Goal: Task Accomplishment & Management: Use online tool/utility

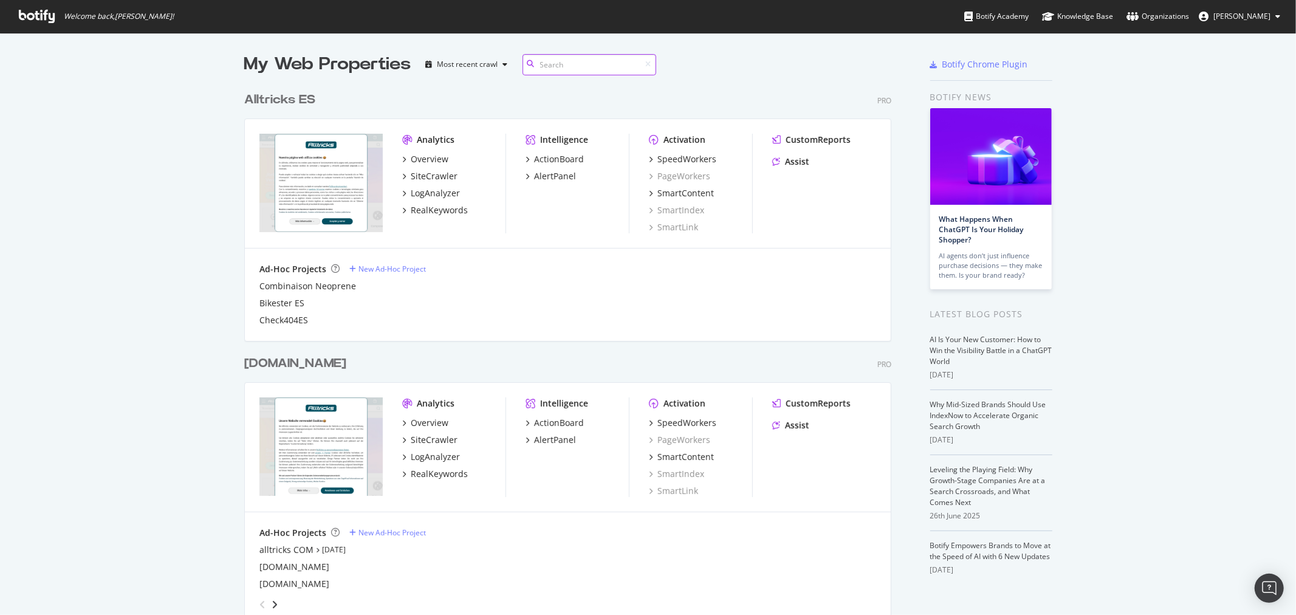
scroll to position [1352, 646]
click at [426, 178] on div "SiteCrawler" at bounding box center [434, 176] width 47 height 12
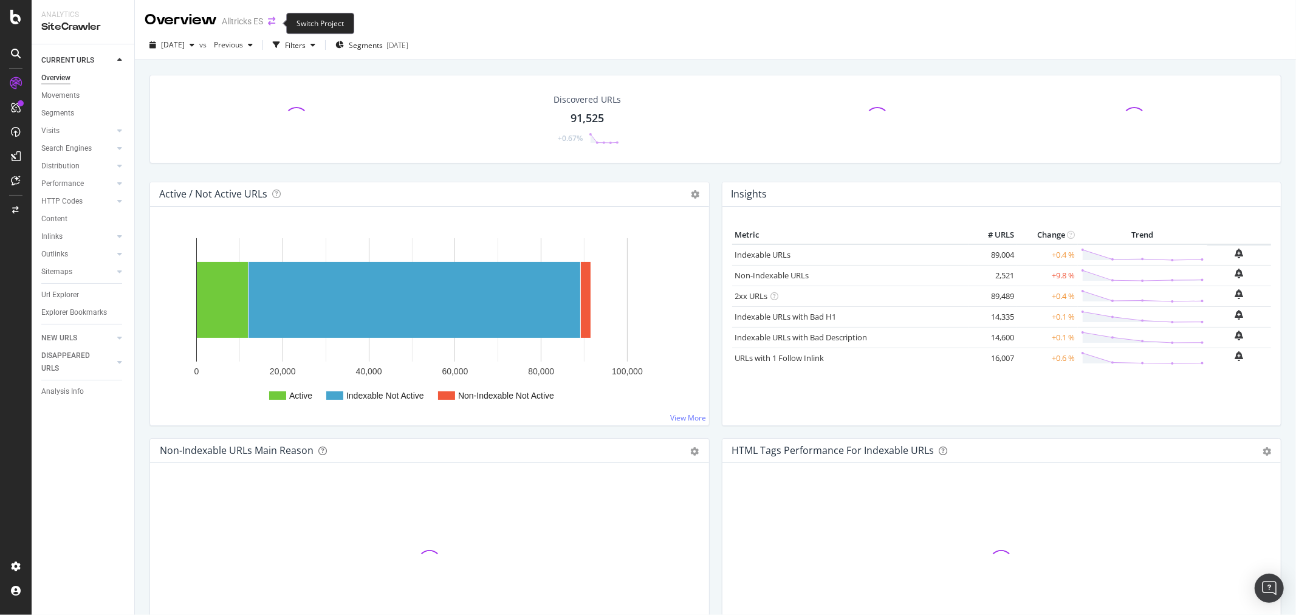
click at [269, 18] on icon "arrow-right-arrow-left" at bounding box center [271, 21] width 7 height 9
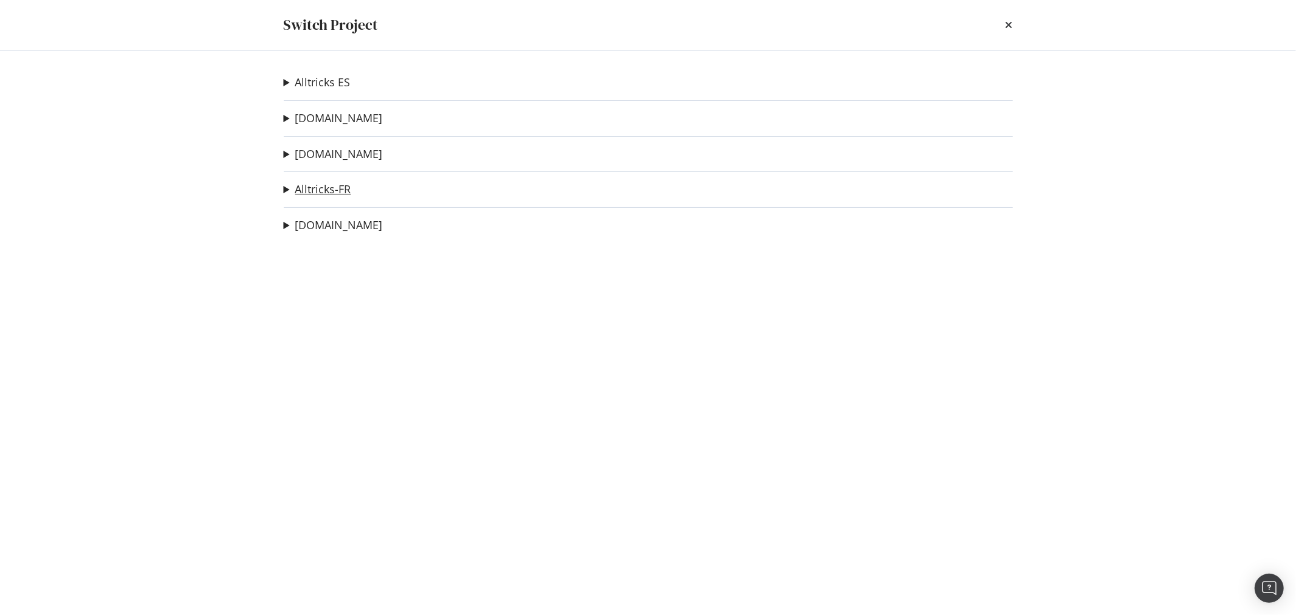
click at [324, 192] on link "Alltricks-FR" at bounding box center [323, 189] width 56 height 13
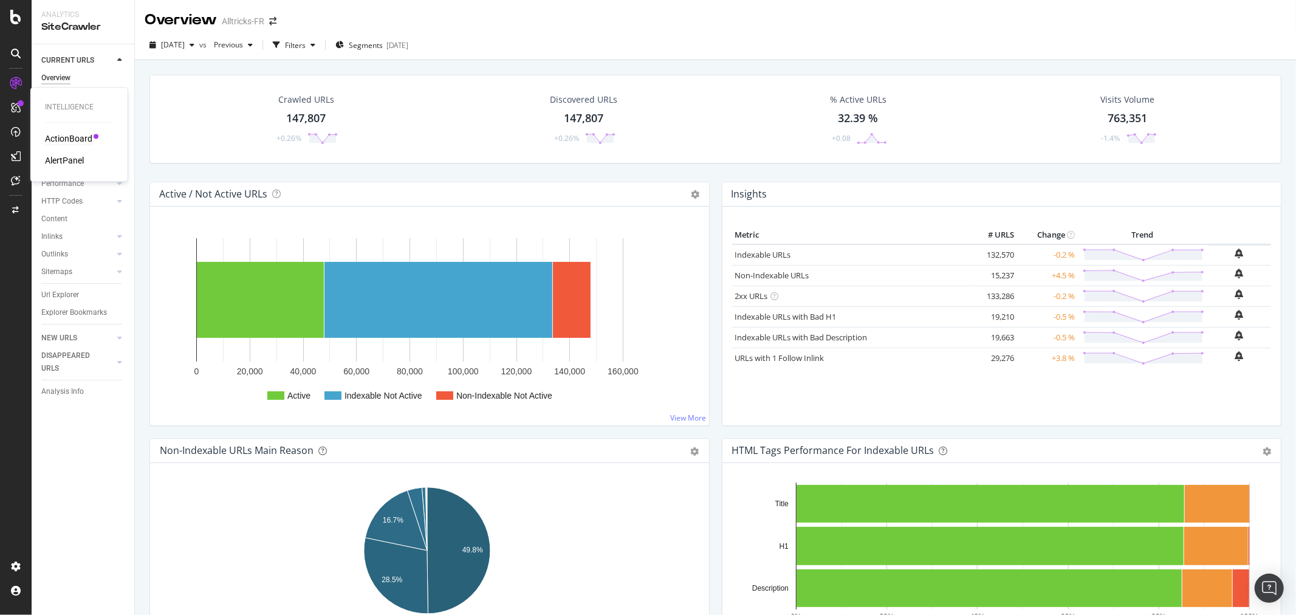
click at [71, 137] on div "ActionBoard" at bounding box center [68, 139] width 47 height 12
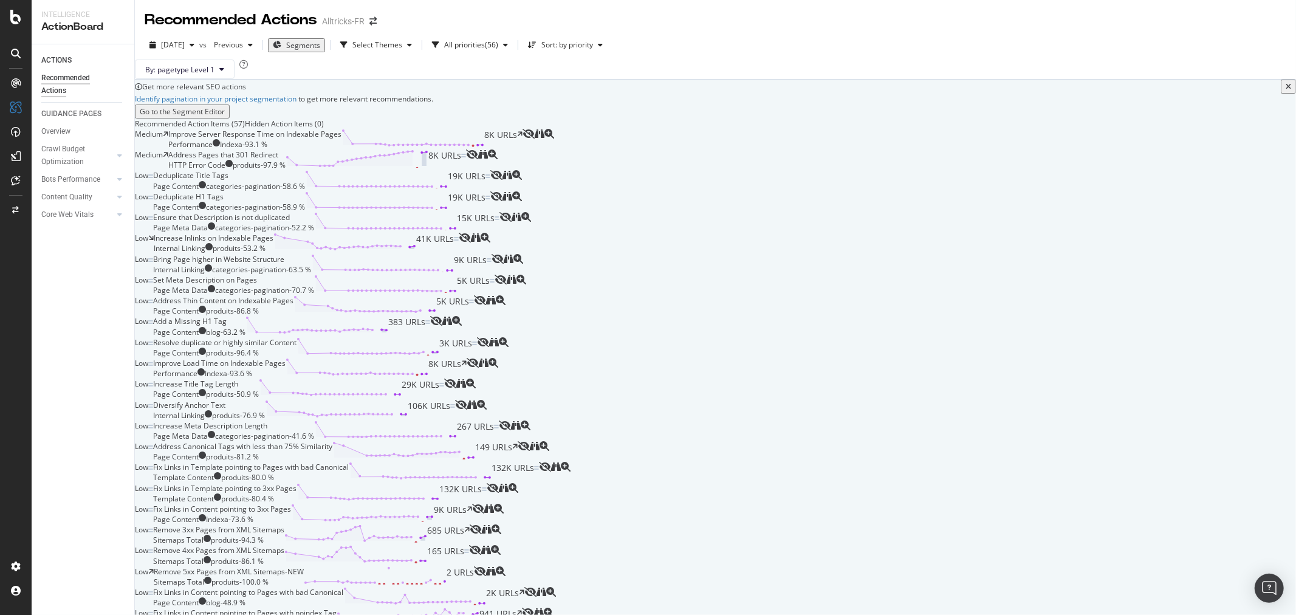
scroll to position [135, 0]
click at [459, 253] on div "Increase Inlinks on Indexable Pages Internal Linking produits - 53.2 % 41K URLs" at bounding box center [306, 243] width 305 height 21
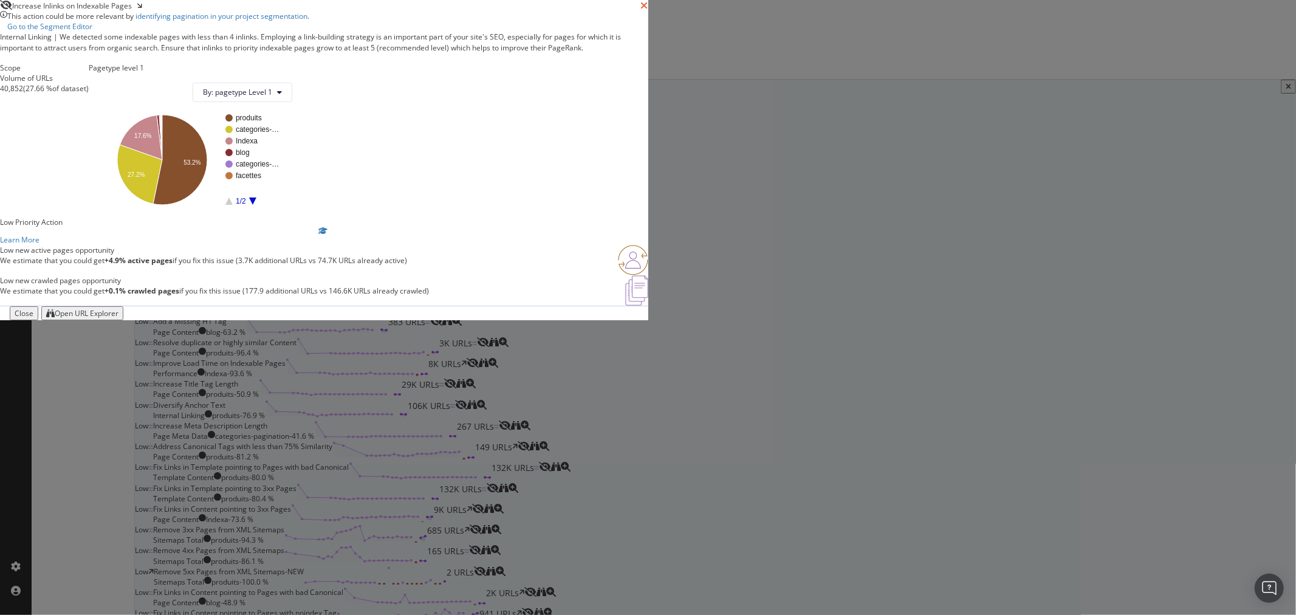
click at [648, 10] on icon "times" at bounding box center [644, 6] width 7 height 10
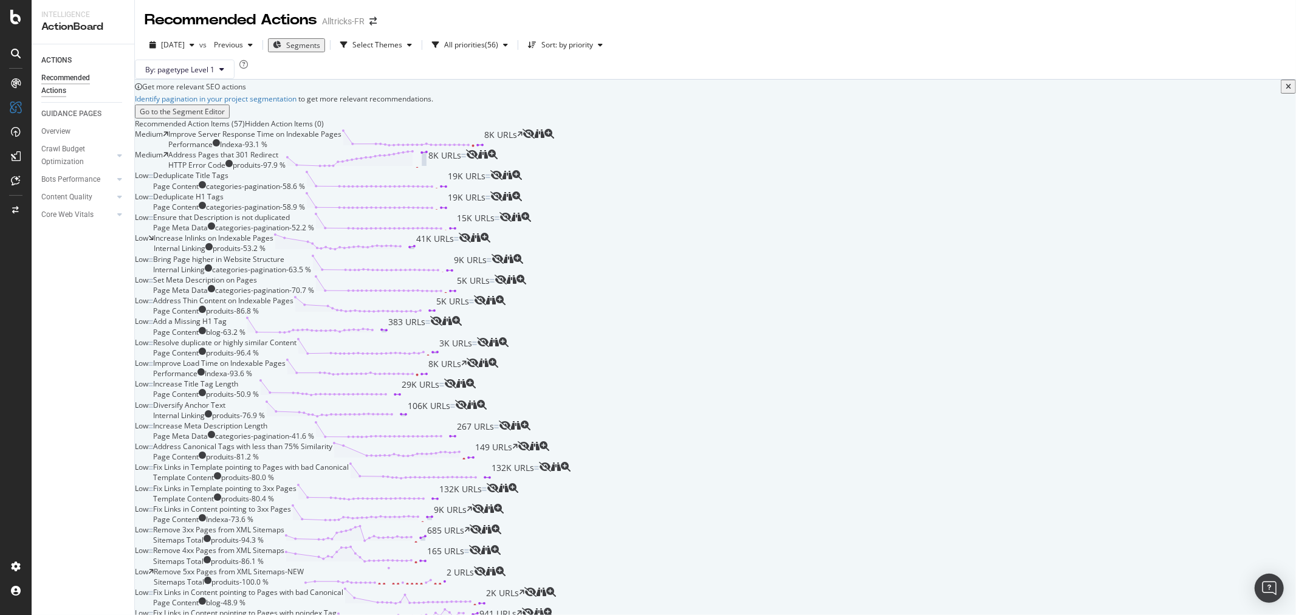
click at [466, 150] on div "Address Pages that 301 Redirect HTTP Error Code produits - 97.9 % 8K URLs" at bounding box center [317, 159] width 298 height 21
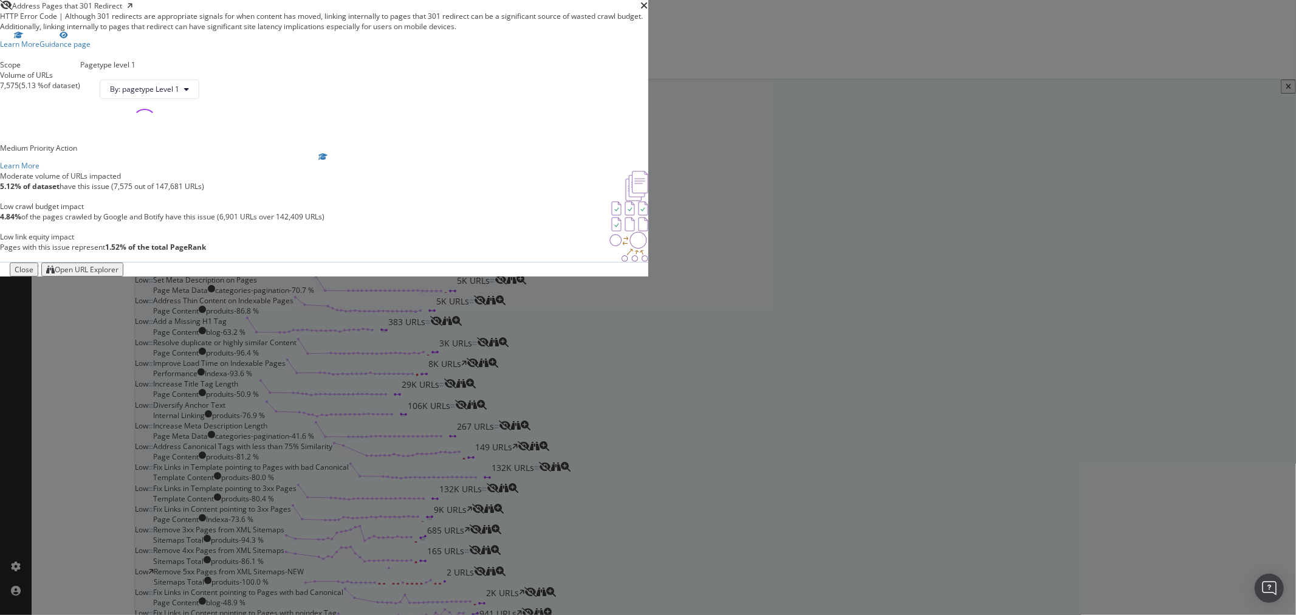
click at [118, 275] on div "Open URL Explorer" at bounding box center [87, 269] width 64 height 10
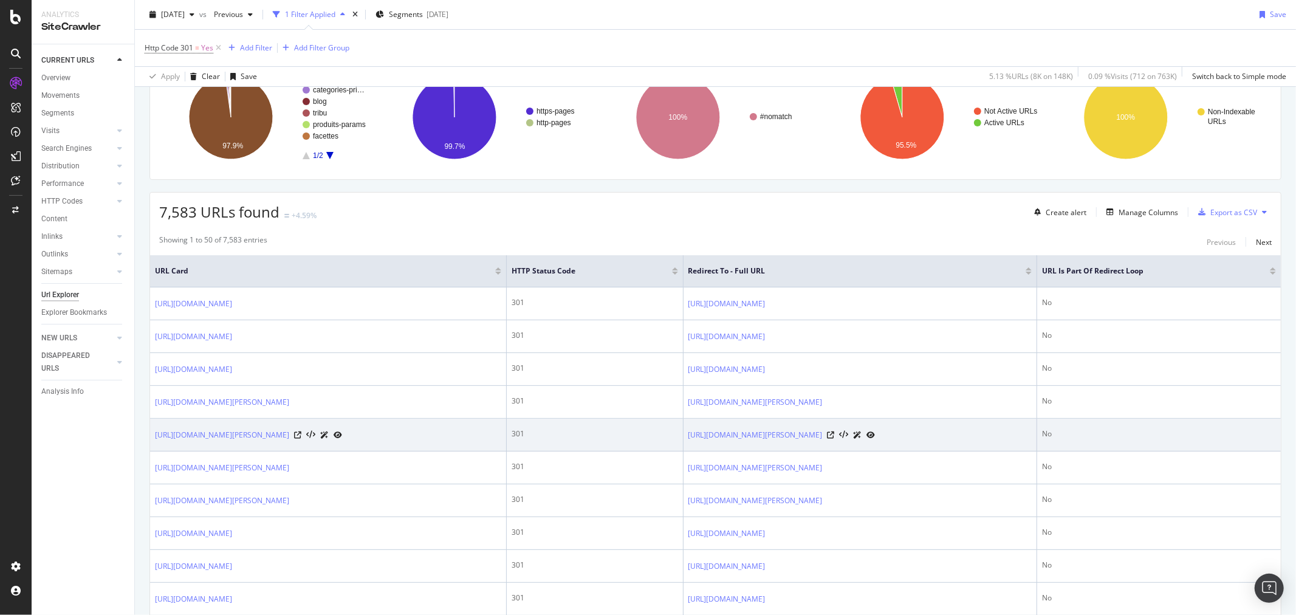
scroll to position [202, 0]
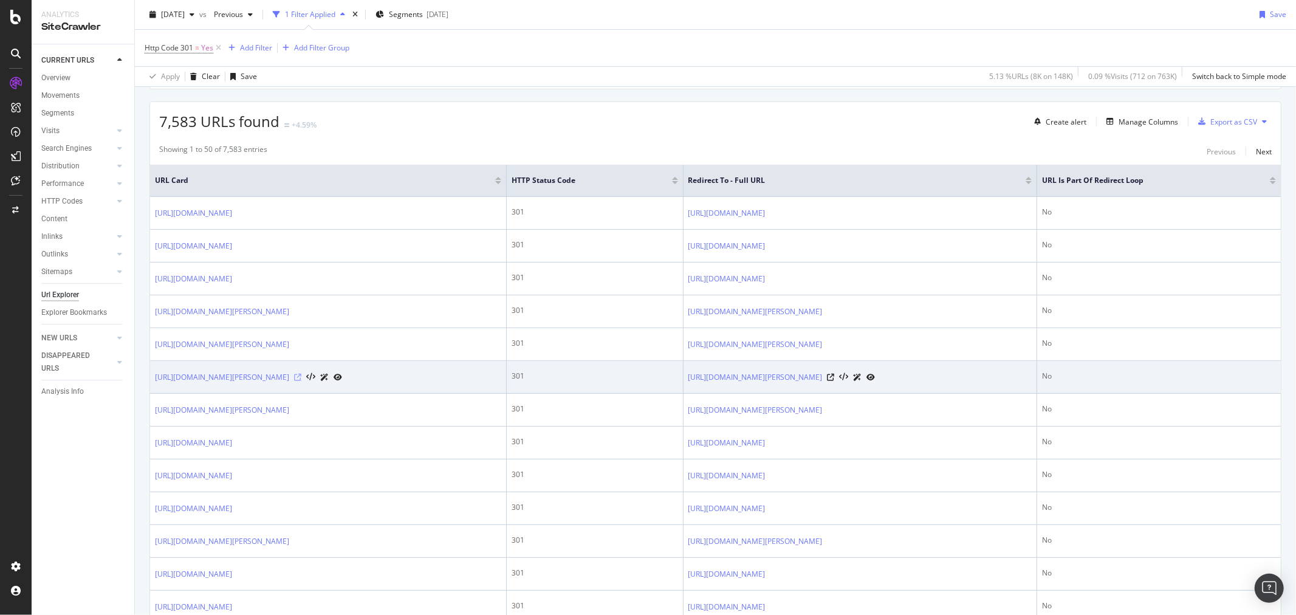
click at [301, 381] on icon at bounding box center [297, 377] width 7 height 7
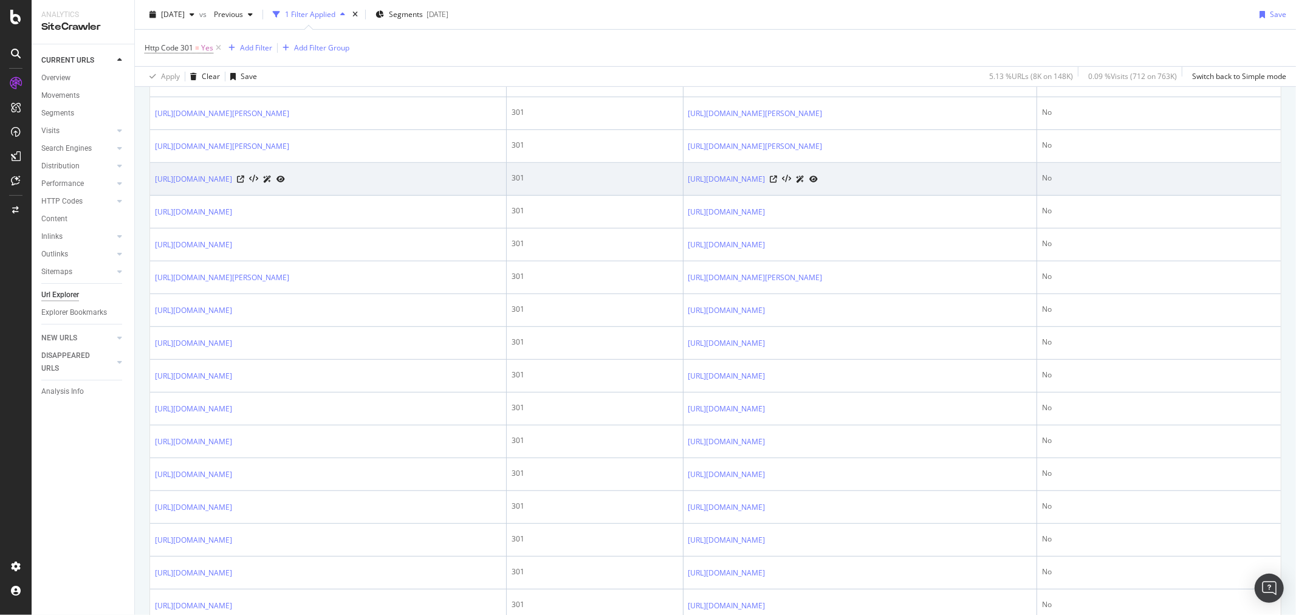
scroll to position [472, 0]
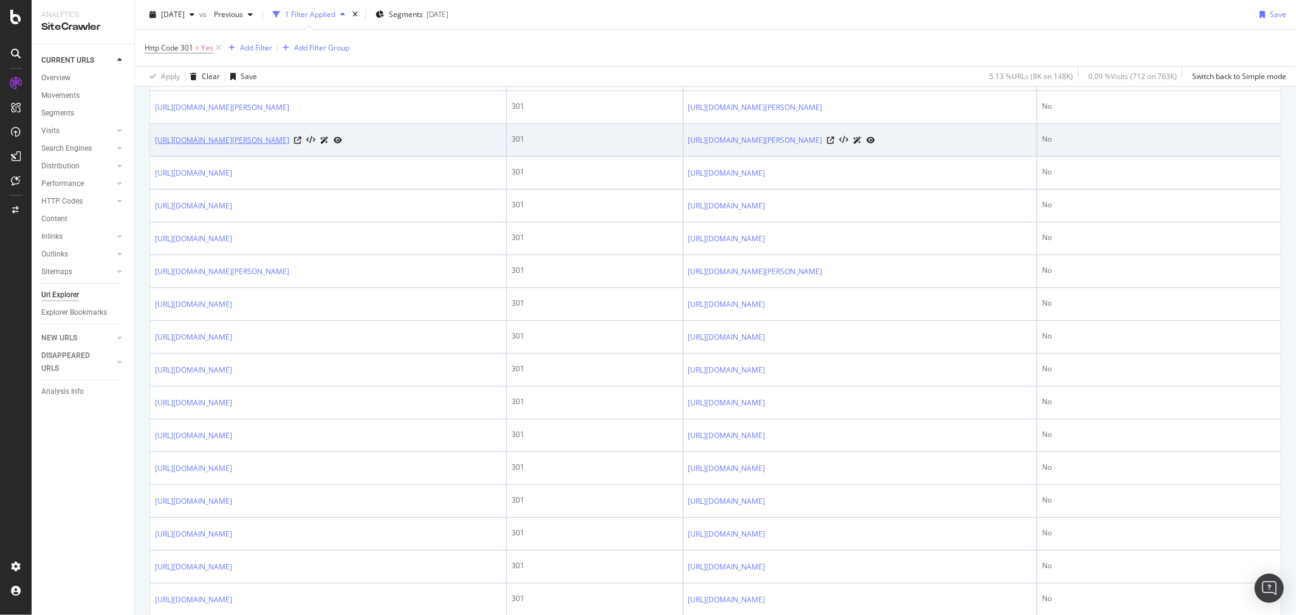
click at [289, 142] on link "https://www.alltricks.fr/C-136675-hoka-one-one/NW-5136-modeles-phares~gaviota" at bounding box center [222, 140] width 134 height 12
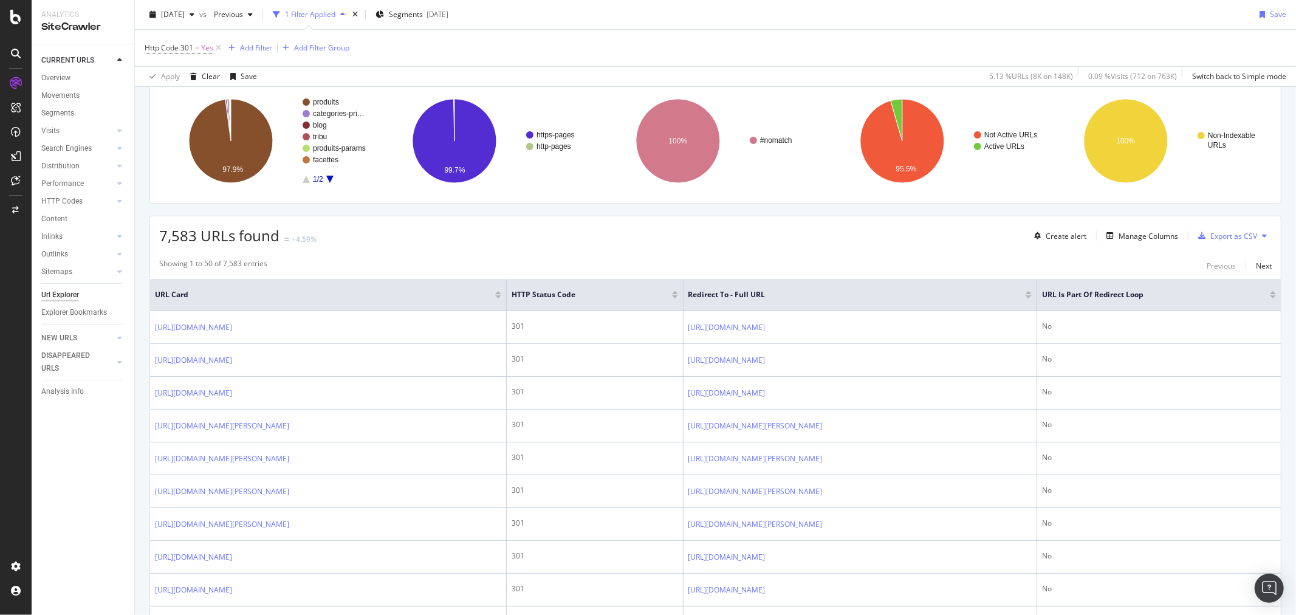
scroll to position [0, 0]
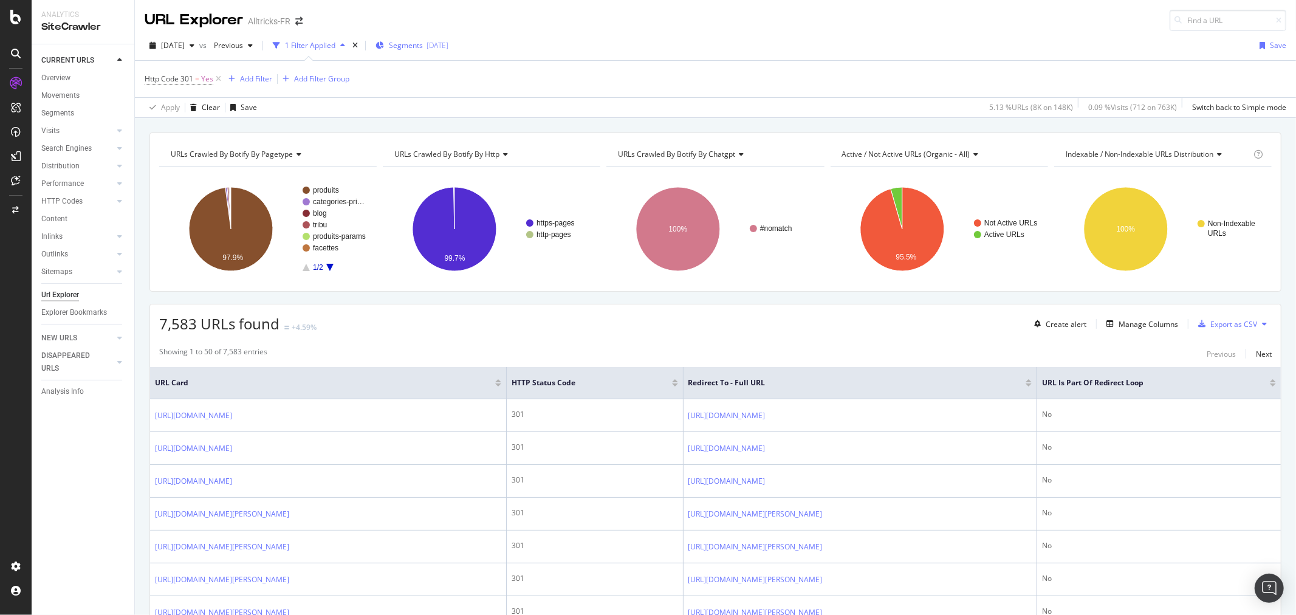
click at [423, 46] on span "Segments" at bounding box center [406, 45] width 34 height 10
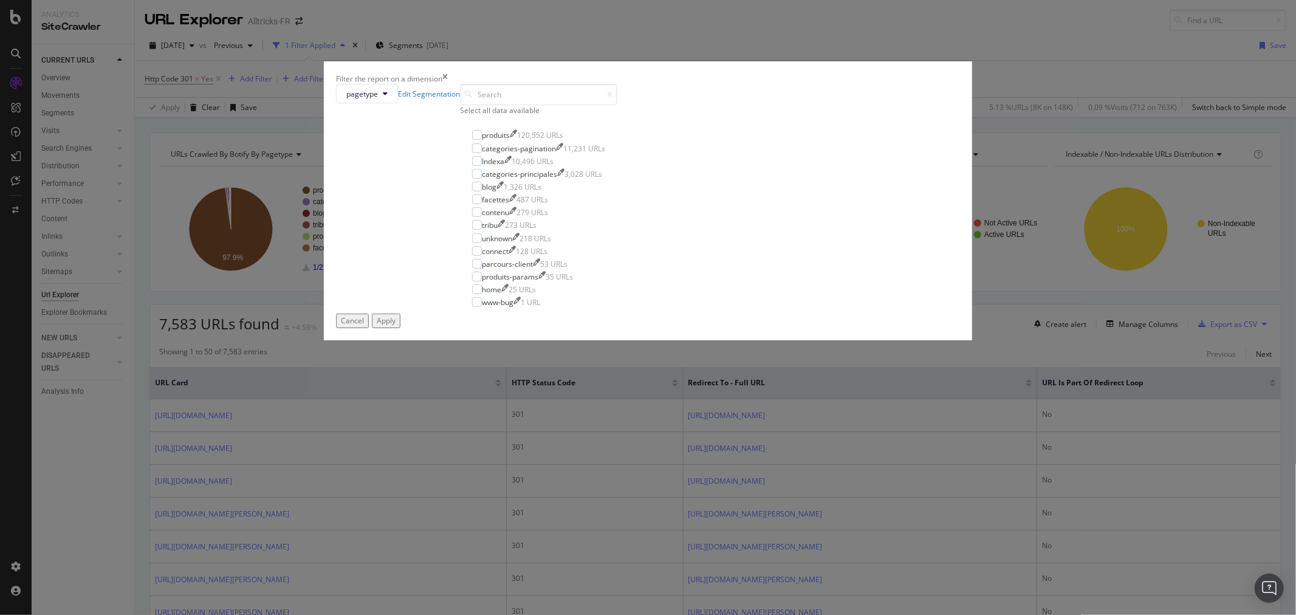
click at [536, 115] on div "Select all data available" at bounding box center [538, 110] width 157 height 10
click at [482, 140] on div "modal" at bounding box center [477, 135] width 10 height 10
click at [395, 326] on div "Apply" at bounding box center [386, 320] width 19 height 10
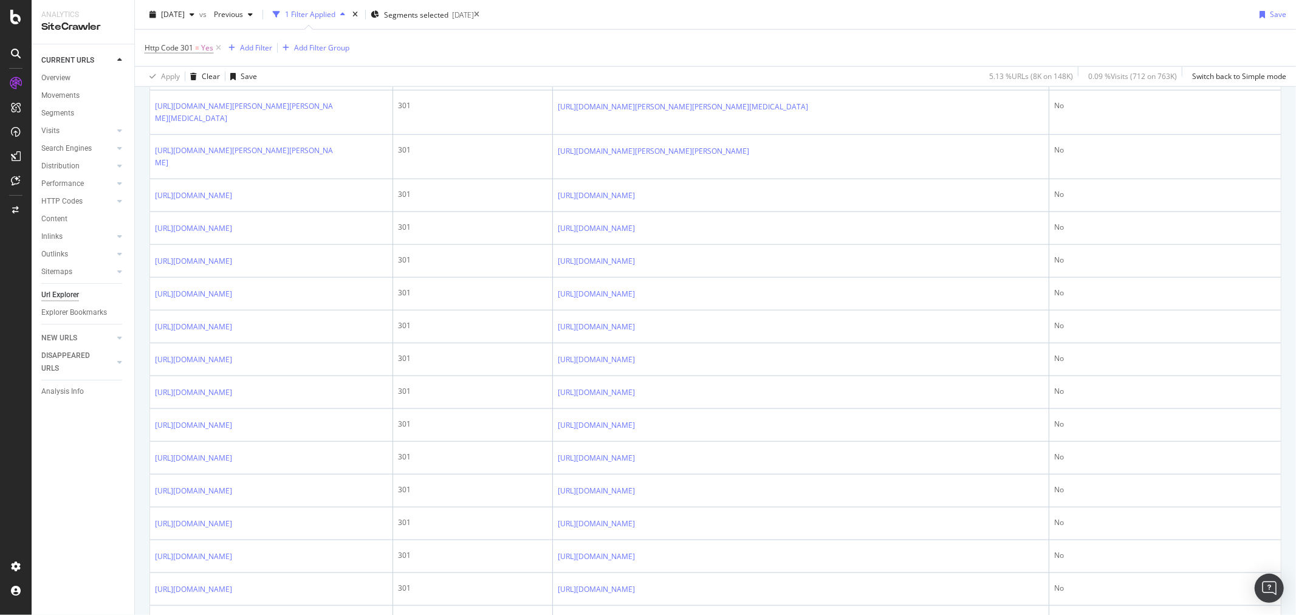
scroll to position [1079, 0]
click at [250, 87] on link "https://www.alltricks.fr/C-339180-brooks-running/NW-5136-modeles-phares~Adrenal…" at bounding box center [245, 75] width 180 height 24
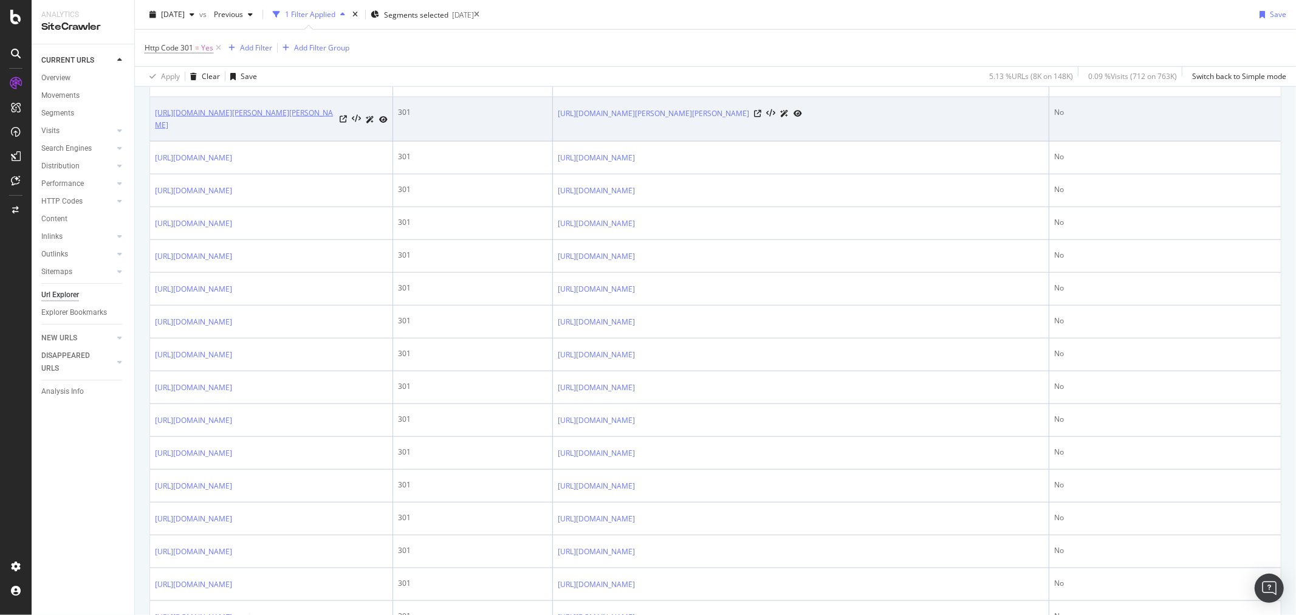
click at [241, 131] on link "[URL][DOMAIN_NAME][PERSON_NAME][PERSON_NAME]" at bounding box center [245, 119] width 180 height 24
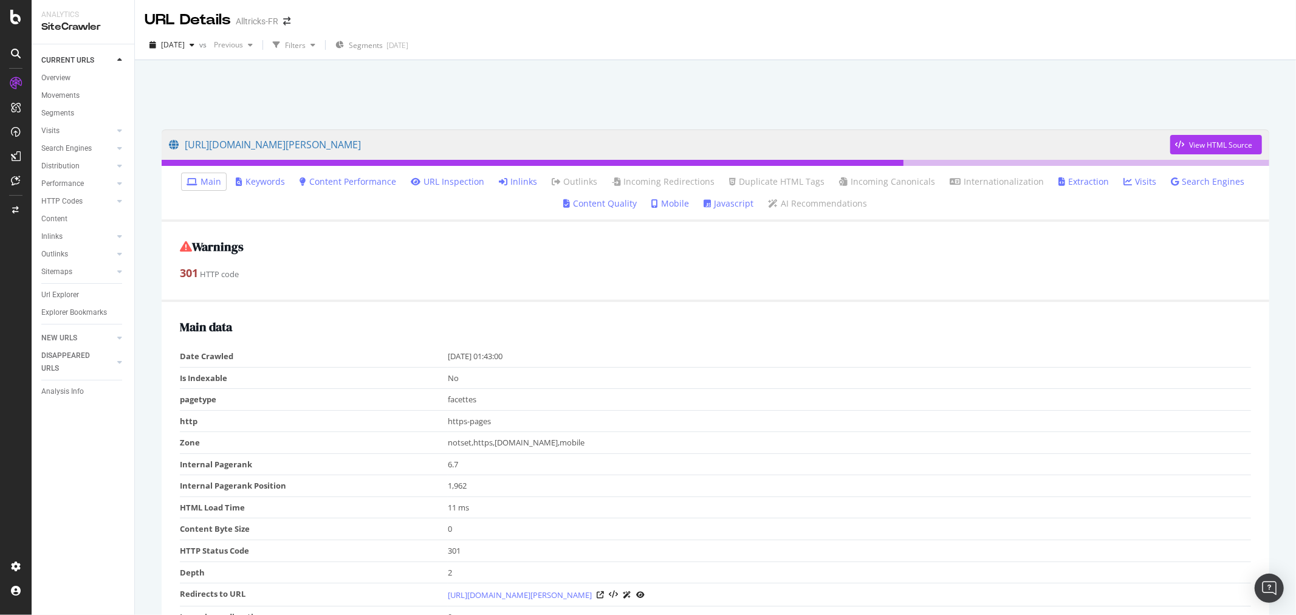
click at [510, 173] on li "Inlinks" at bounding box center [518, 181] width 48 height 17
click at [511, 177] on link "Inlinks" at bounding box center [518, 182] width 38 height 12
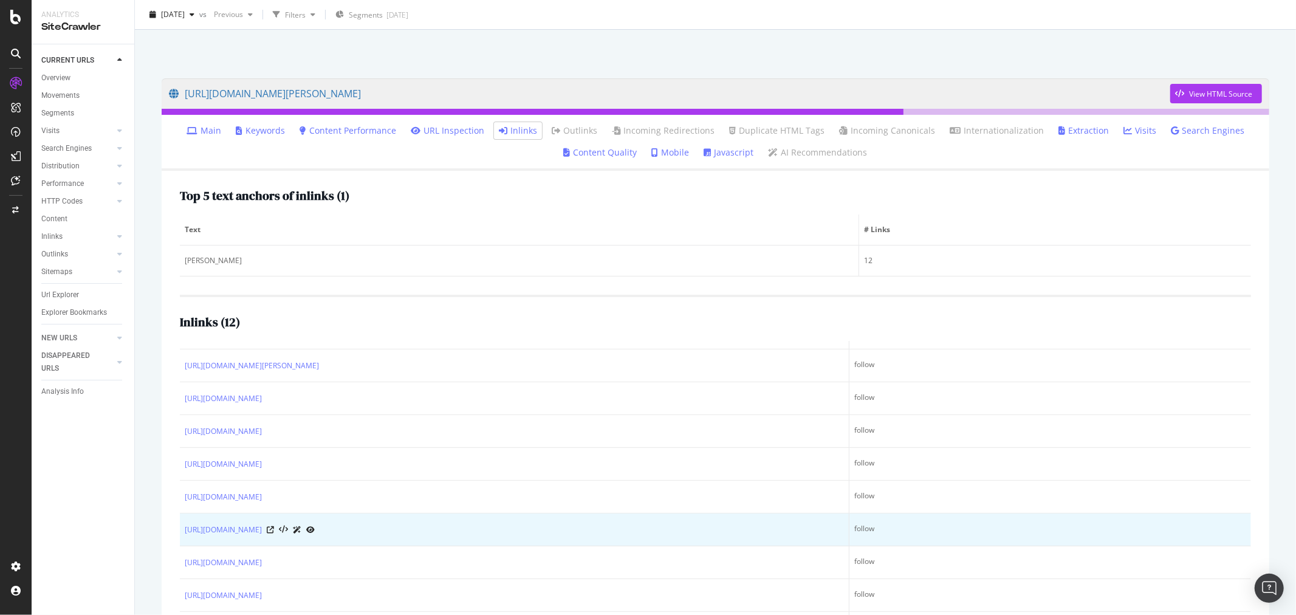
scroll to position [111, 0]
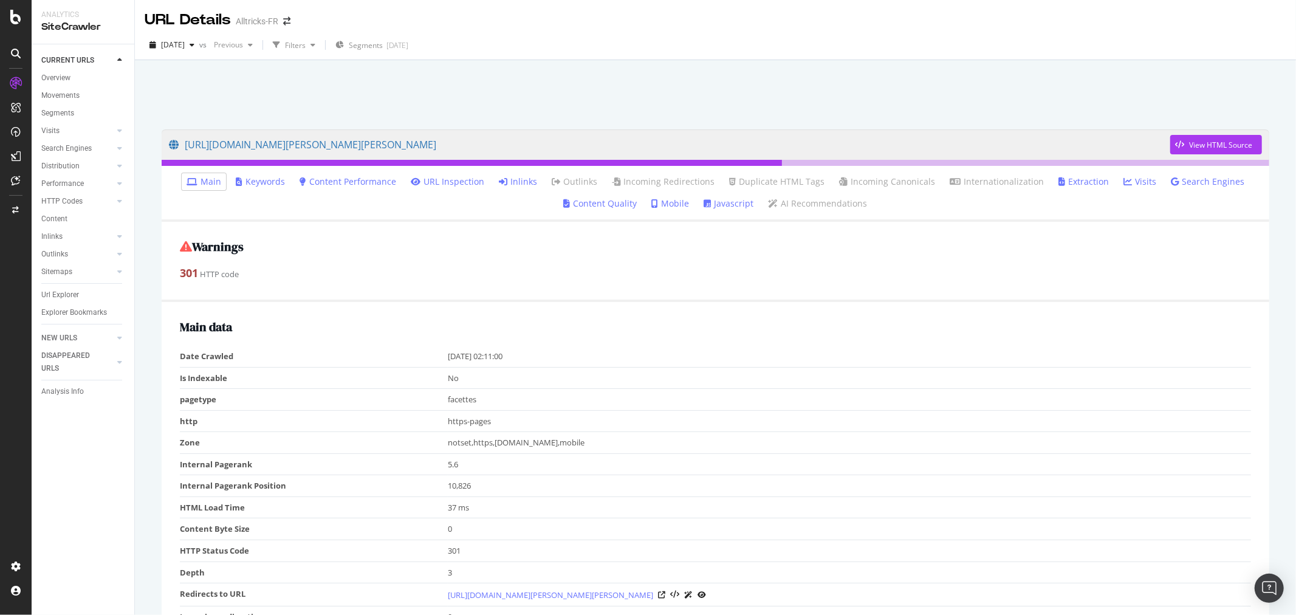
click at [526, 186] on link "Inlinks" at bounding box center [518, 182] width 38 height 12
click at [514, 182] on link "Inlinks" at bounding box center [518, 182] width 38 height 12
